Goal: Information Seeking & Learning: Learn about a topic

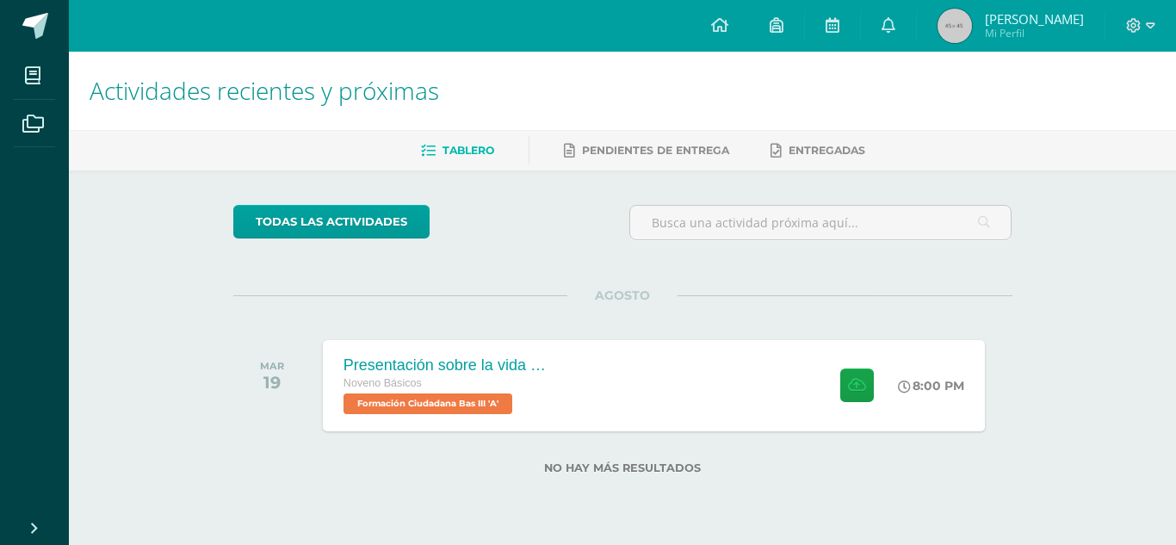
click at [640, 287] on span "AGOSTO" at bounding box center [622, 294] width 110 height 15
drag, startPoint x: 643, startPoint y: 288, endPoint x: 558, endPoint y: 259, distance: 90.1
click at [558, 259] on div "todas las Actividades No tienes actividades Échale un vistazo a los demás perío…" at bounding box center [623, 349] width 848 height 359
click at [691, 323] on div "AGOSTO [DATE] Presentación sobre la vida del General [PERSON_NAME]. Noveno Bási…" at bounding box center [622, 364] width 779 height 139
drag, startPoint x: 650, startPoint y: 290, endPoint x: 591, endPoint y: 294, distance: 58.7
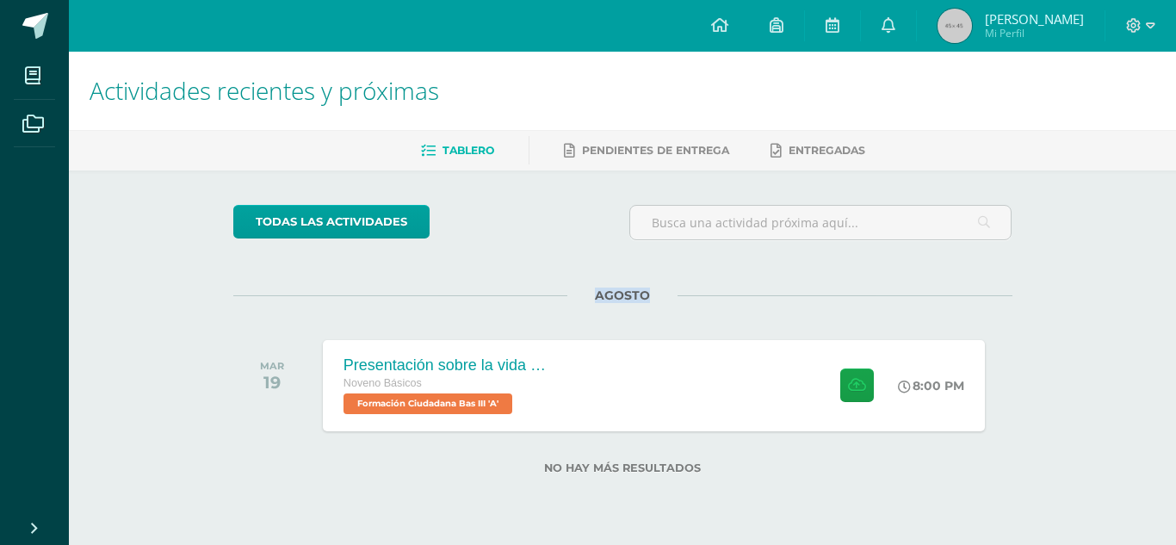
click at [591, 294] on span "AGOSTO" at bounding box center [622, 294] width 110 height 15
click at [540, 226] on div "todas las Actividades" at bounding box center [391, 229] width 330 height 49
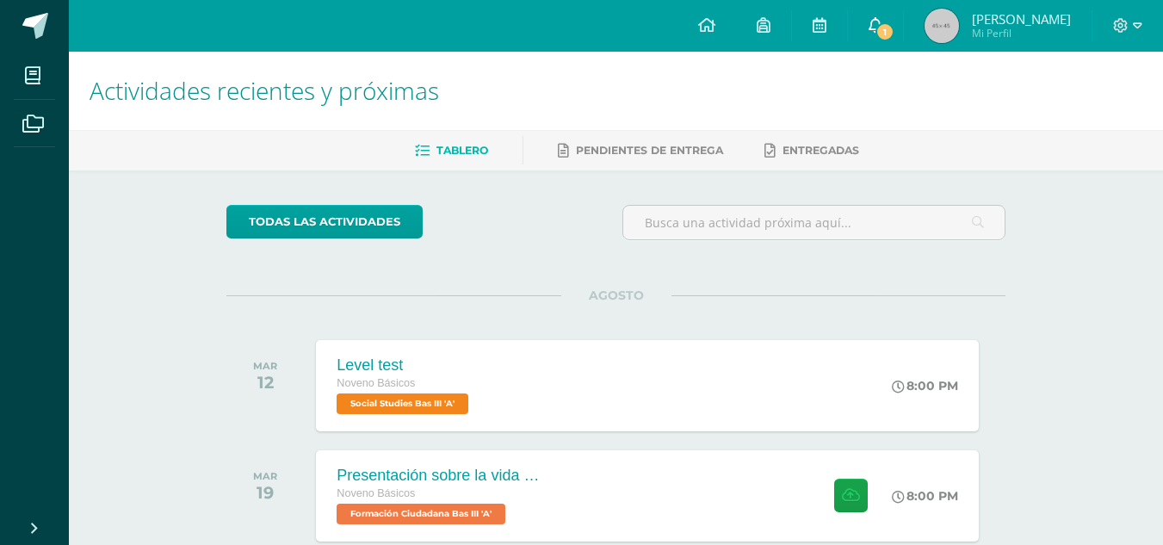
click at [891, 39] on link "1" at bounding box center [875, 26] width 55 height 52
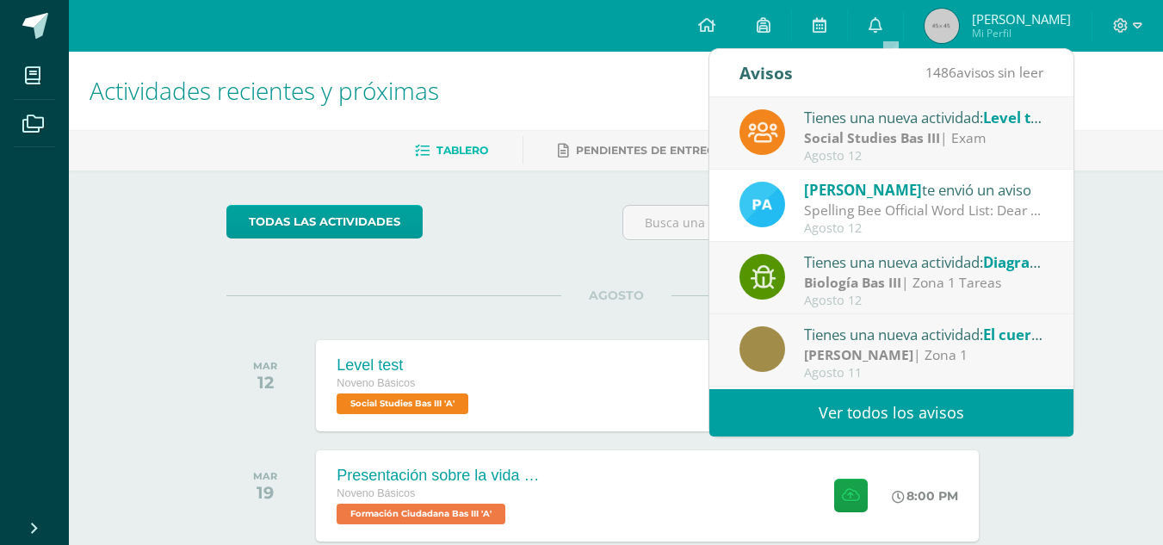
click at [887, 127] on div "Tienes una nueva actividad: Level test" at bounding box center [923, 117] width 239 height 22
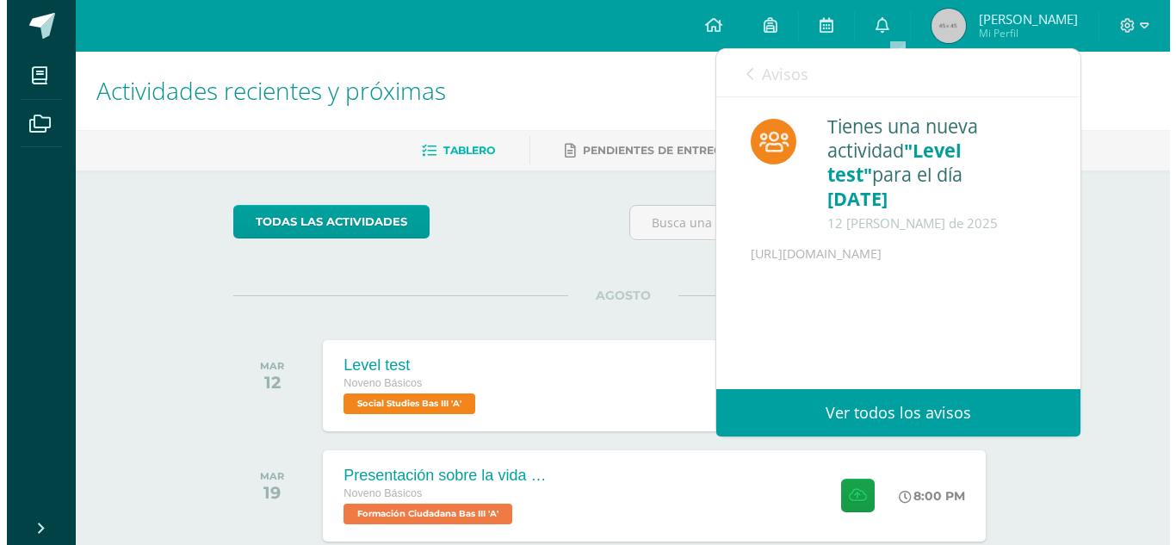
scroll to position [95, 0]
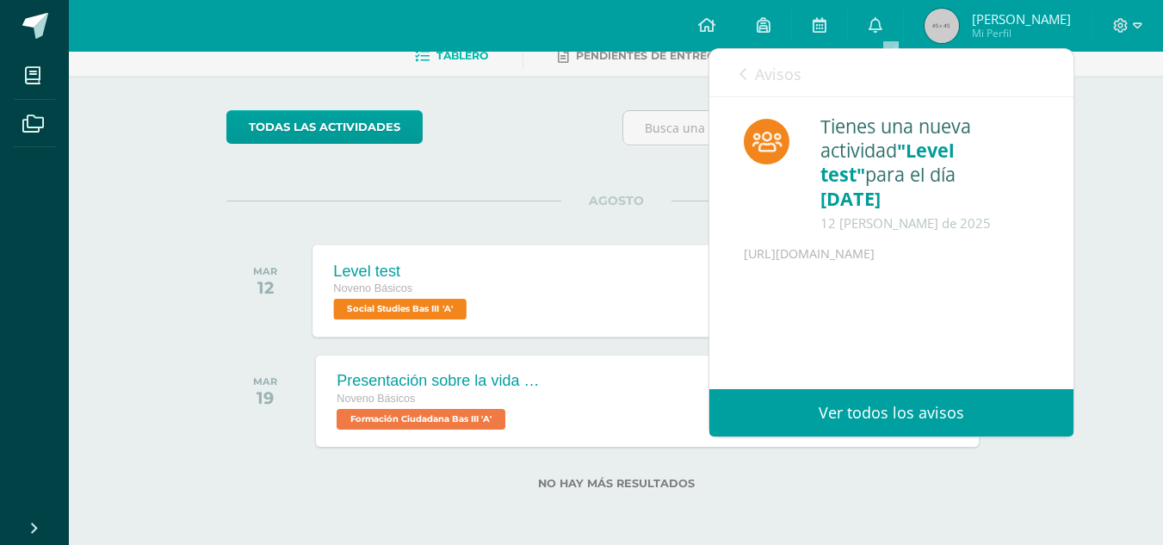
click at [593, 297] on div "Level test Noveno Básicos Social Studies Bas III 'A' 8:00 PM Level test Social …" at bounding box center [647, 290] width 669 height 92
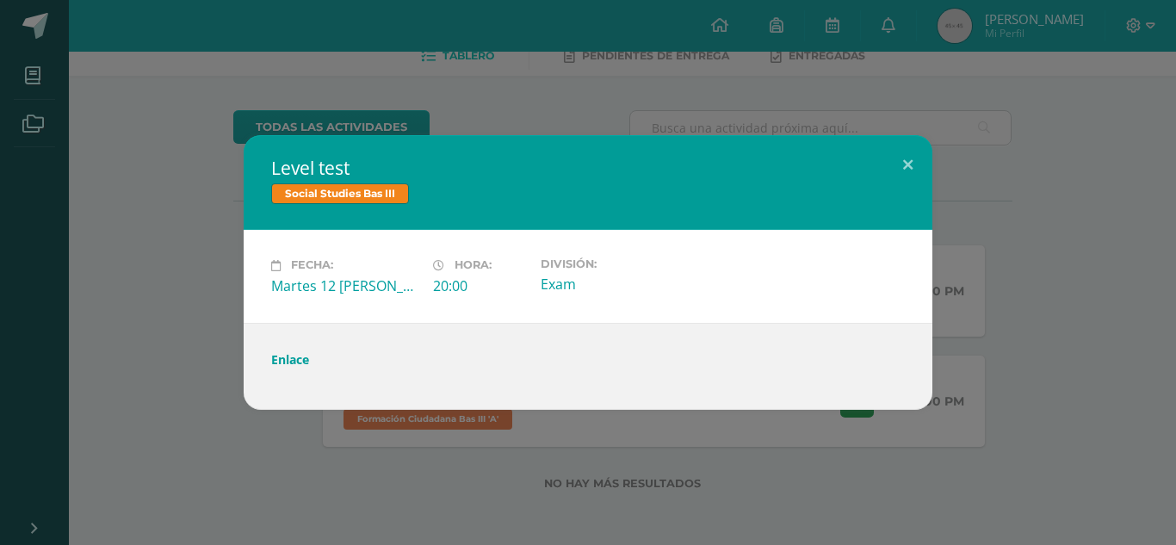
click at [299, 361] on link "Enlace" at bounding box center [290, 359] width 38 height 16
